Goal: Information Seeking & Learning: Learn about a topic

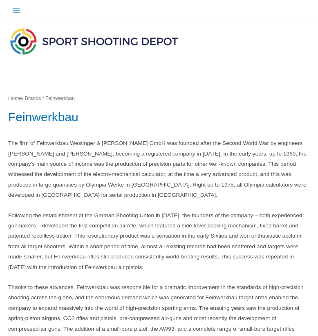
click at [17, 11] on icon "Main menu toggle" at bounding box center [16, 10] width 8 height 8
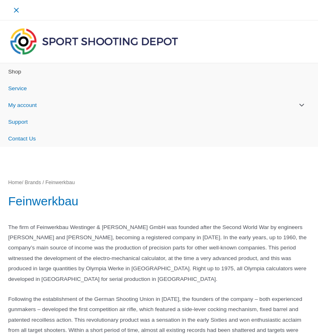
click at [20, 73] on span "Shop" at bounding box center [14, 72] width 13 height 6
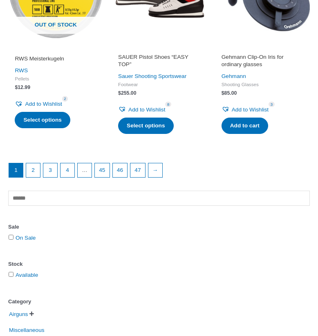
scroll to position [1032, 0]
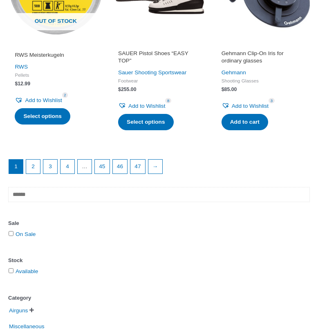
click at [167, 187] on input "text" at bounding box center [159, 195] width 302 height 16
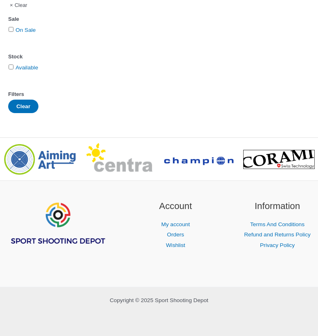
scroll to position [159, 0]
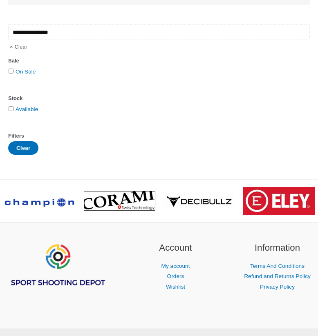
type input "**********"
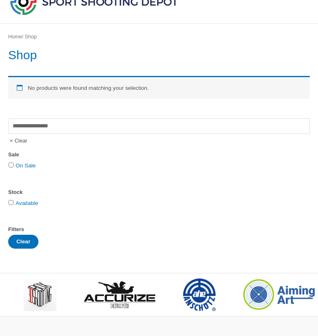
scroll to position [41, 0]
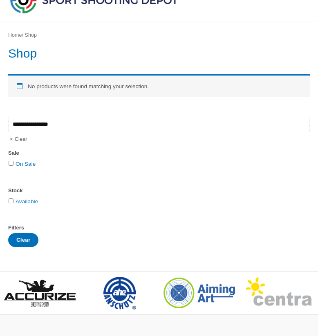
click at [41, 125] on input "**********" at bounding box center [159, 125] width 302 height 16
click at [39, 125] on input "**********" at bounding box center [159, 125] width 302 height 16
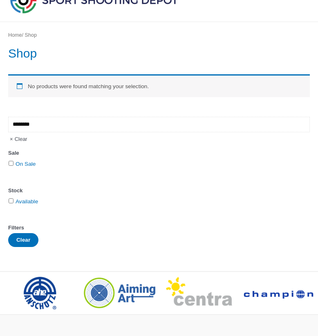
type input "******"
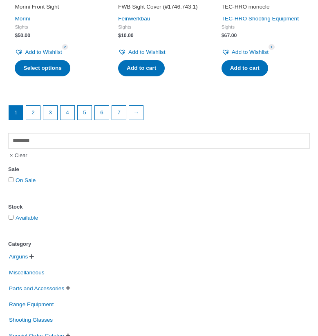
scroll to position [1114, 0]
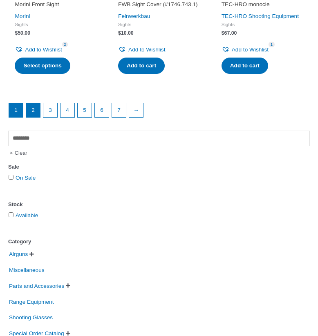
click at [34, 111] on link "2" at bounding box center [33, 110] width 14 height 14
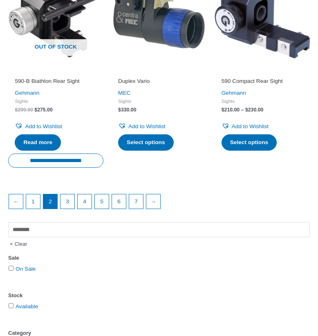
scroll to position [1051, 0]
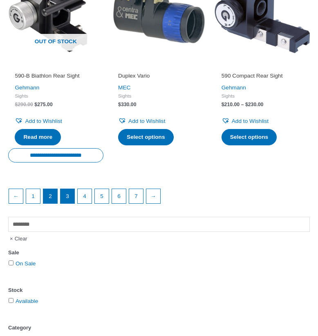
click at [69, 203] on link "3" at bounding box center [67, 196] width 14 height 14
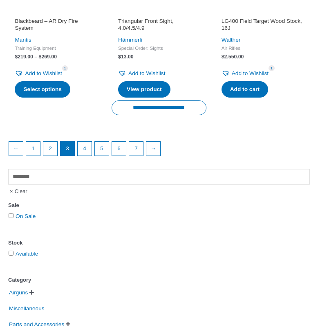
scroll to position [1087, 0]
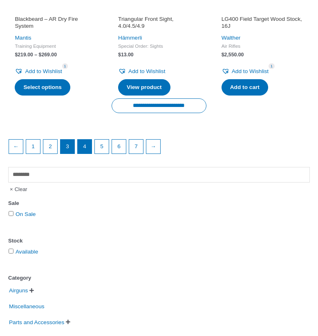
click at [88, 154] on link "4" at bounding box center [85, 147] width 14 height 14
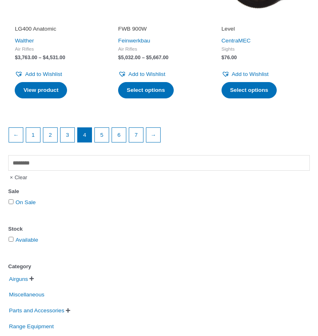
scroll to position [1109, 0]
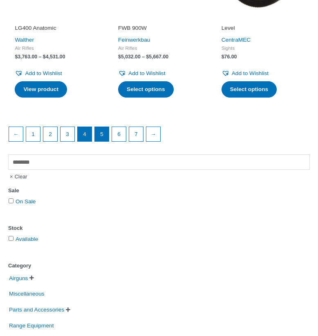
click at [100, 127] on link "5" at bounding box center [102, 134] width 14 height 14
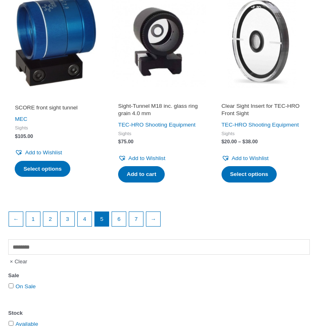
scroll to position [1030, 0]
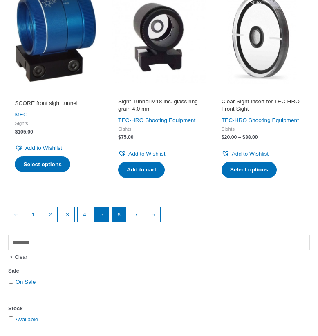
click at [120, 221] on link "6" at bounding box center [119, 215] width 14 height 14
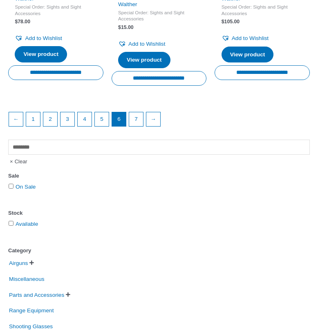
scroll to position [1192, 0]
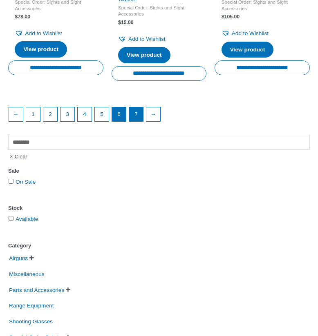
click at [135, 107] on link "7" at bounding box center [136, 114] width 14 height 14
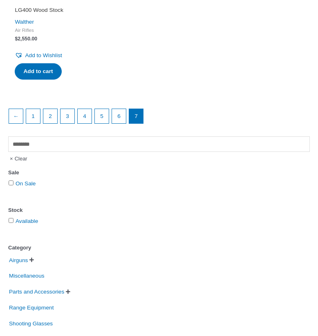
scroll to position [937, 0]
click at [42, 139] on input "******" at bounding box center [159, 145] width 302 height 16
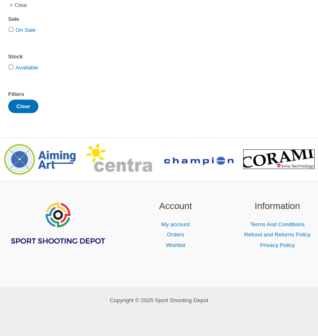
scroll to position [22, 0]
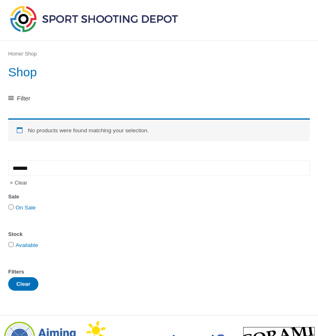
type input "******"
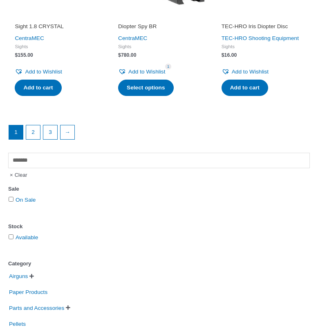
scroll to position [1103, 0]
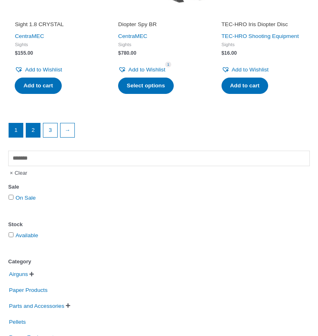
click at [33, 137] on link "2" at bounding box center [33, 130] width 14 height 14
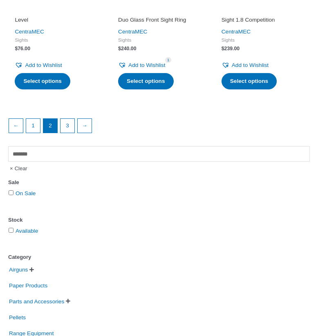
scroll to position [1102, 0]
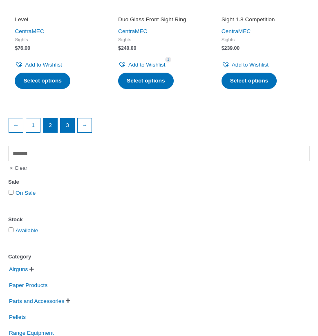
click at [67, 119] on link "3" at bounding box center [67, 126] width 14 height 14
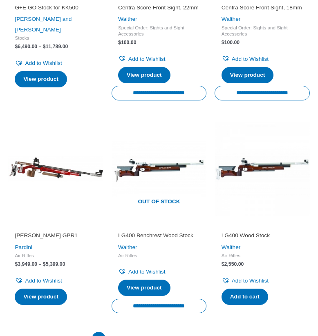
scroll to position [358, 0]
